Goal: Browse casually

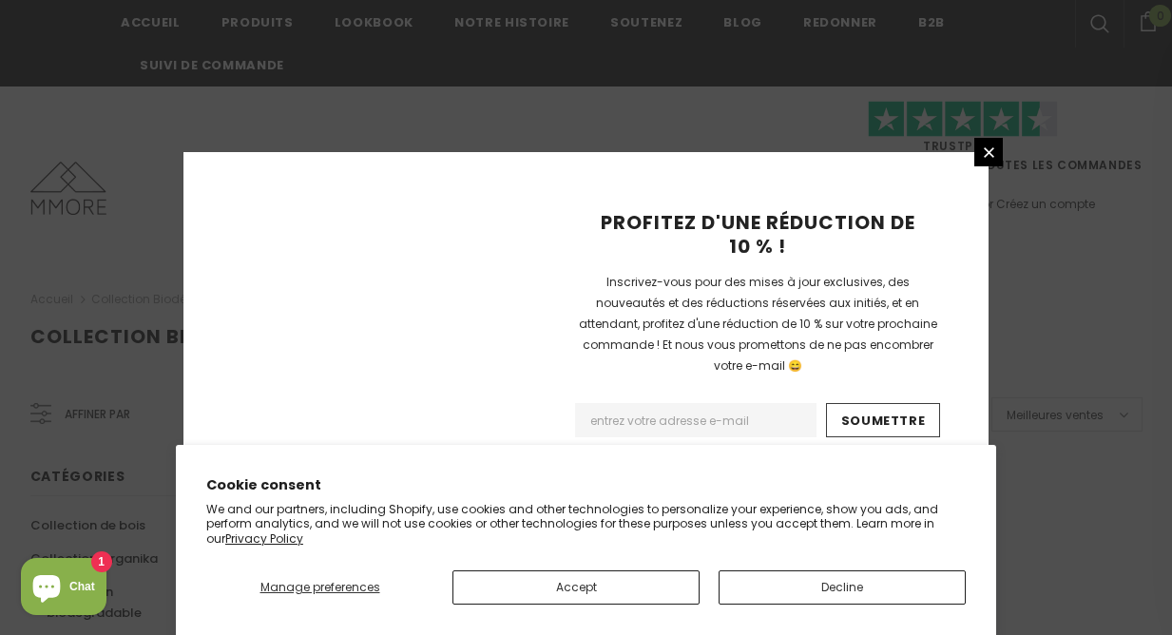
scroll to position [1398, 0]
